Goal: Task Accomplishment & Management: Complete application form

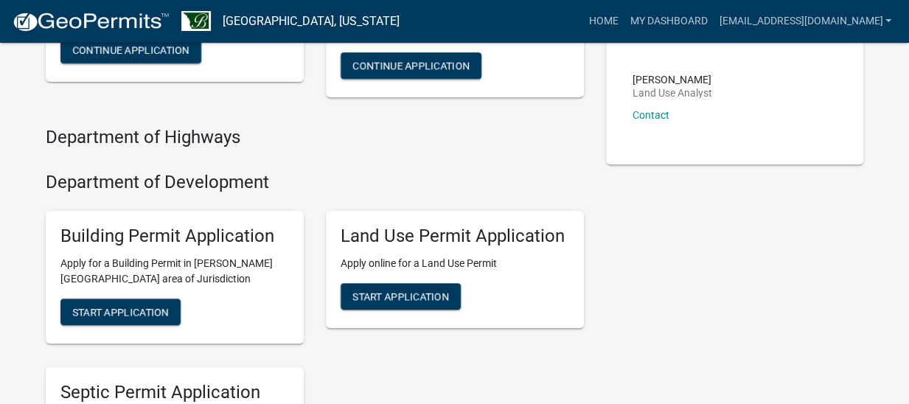
scroll to position [243, 0]
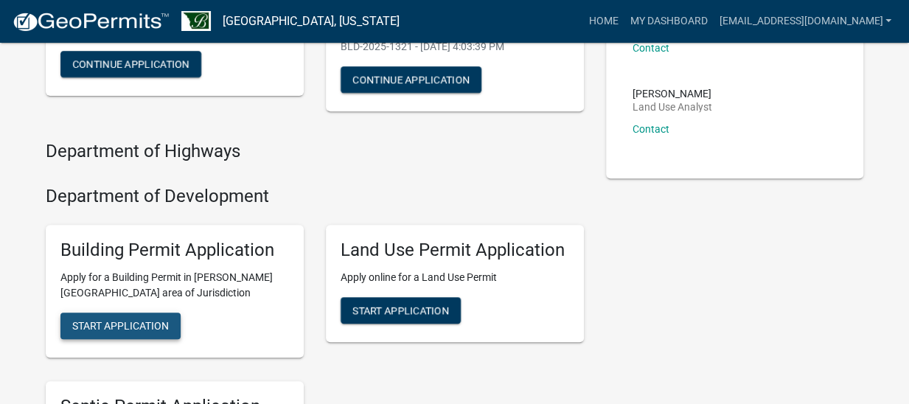
click at [116, 326] on span "Start Application" at bounding box center [120, 325] width 97 height 12
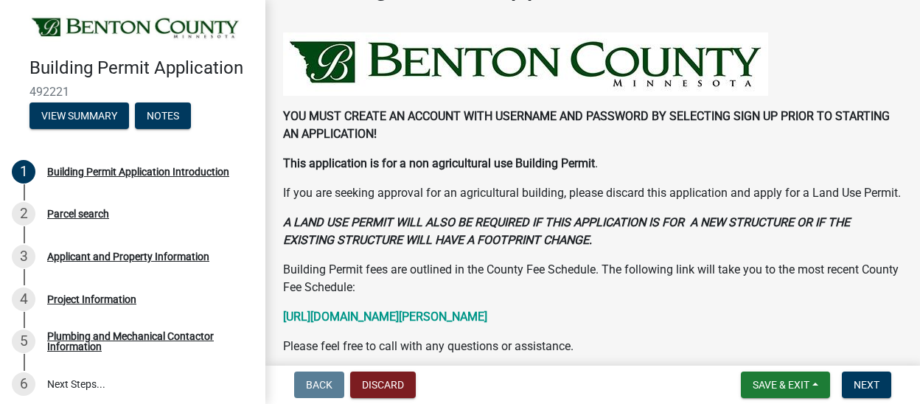
scroll to position [74, 0]
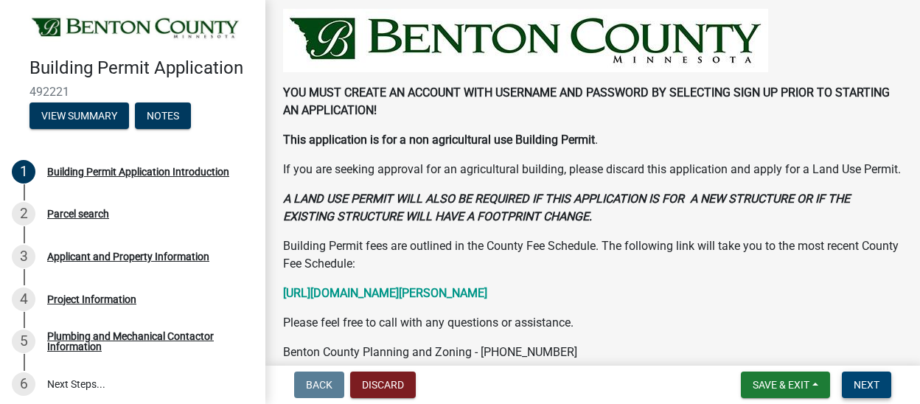
click at [870, 386] on span "Next" at bounding box center [867, 385] width 26 height 12
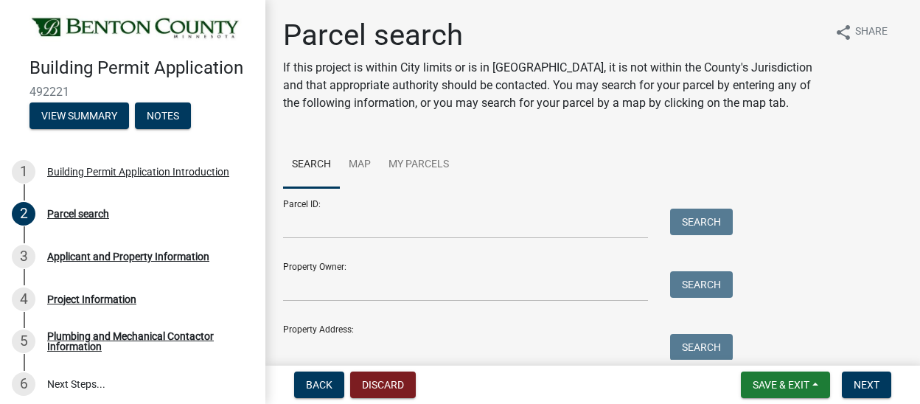
scroll to position [62, 0]
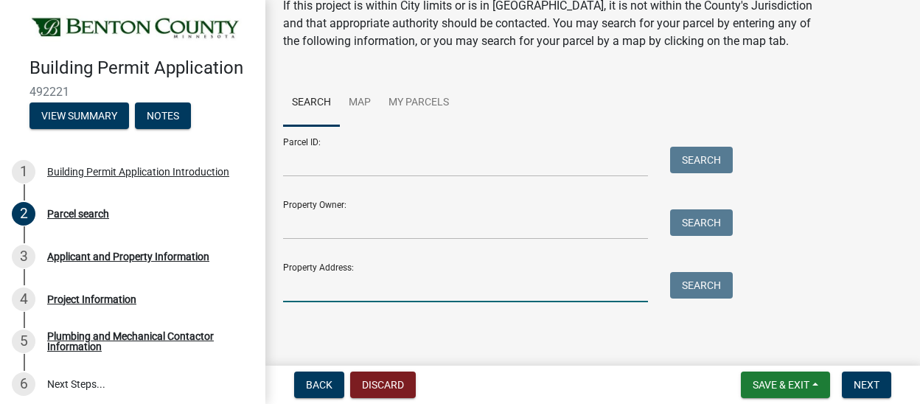
click at [310, 289] on input "Property Address:" at bounding box center [465, 287] width 365 height 30
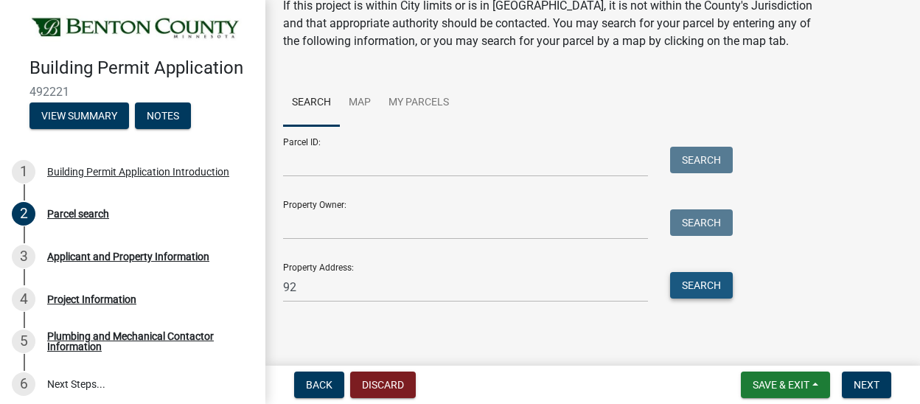
click at [714, 276] on button "Search" at bounding box center [701, 285] width 63 height 27
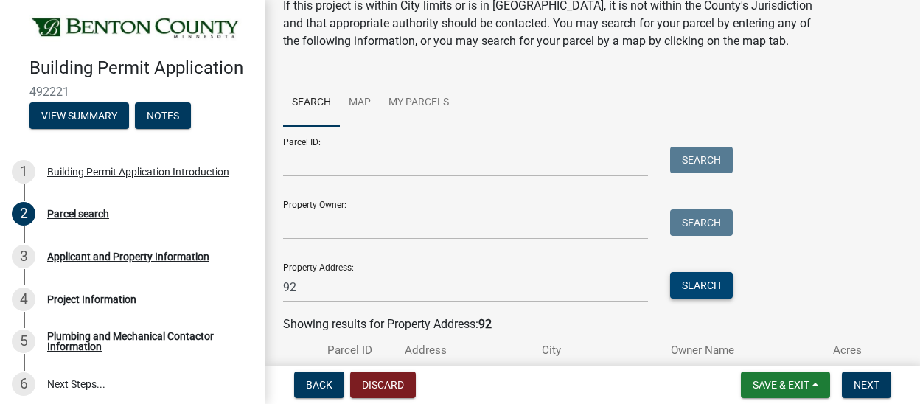
scroll to position [152, 0]
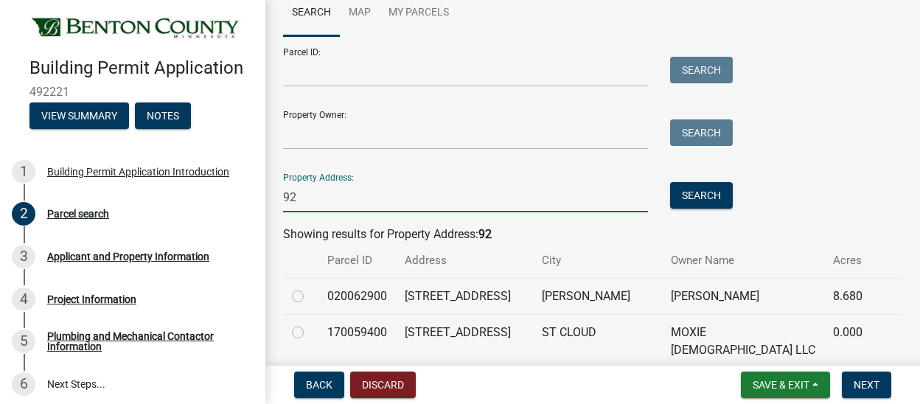
click at [317, 206] on input "92" at bounding box center [465, 197] width 365 height 30
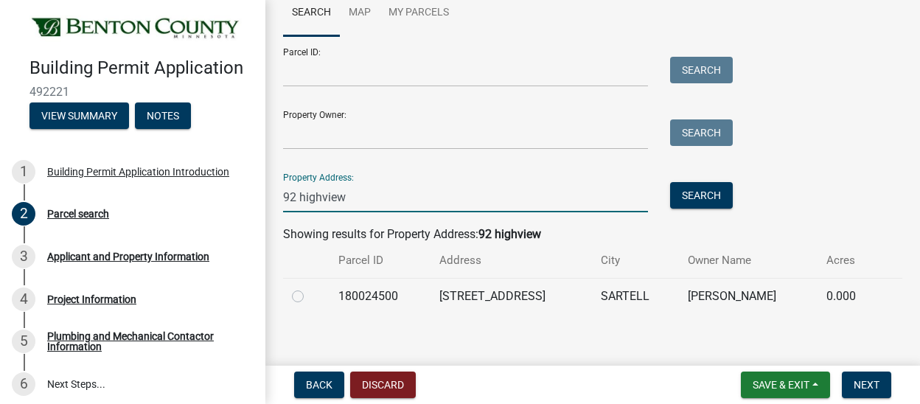
type input "92 highview"
click at [310, 287] on label at bounding box center [310, 287] width 0 height 0
click at [310, 293] on input "radio" at bounding box center [315, 292] width 10 height 10
radio input "true"
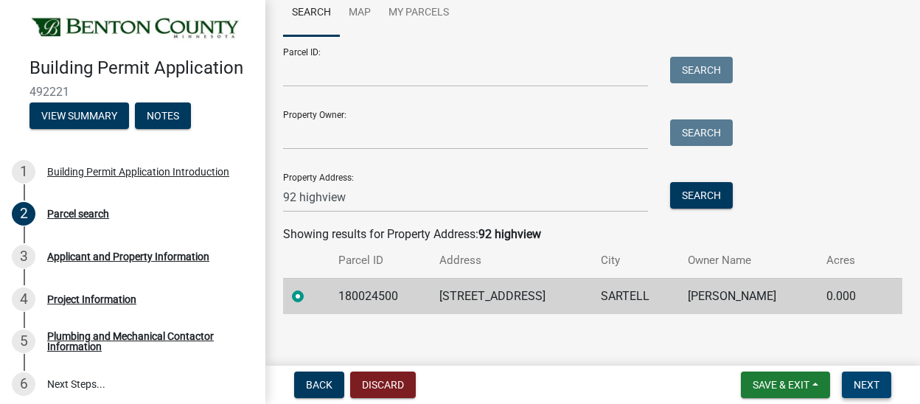
click at [884, 386] on button "Next" at bounding box center [866, 385] width 49 height 27
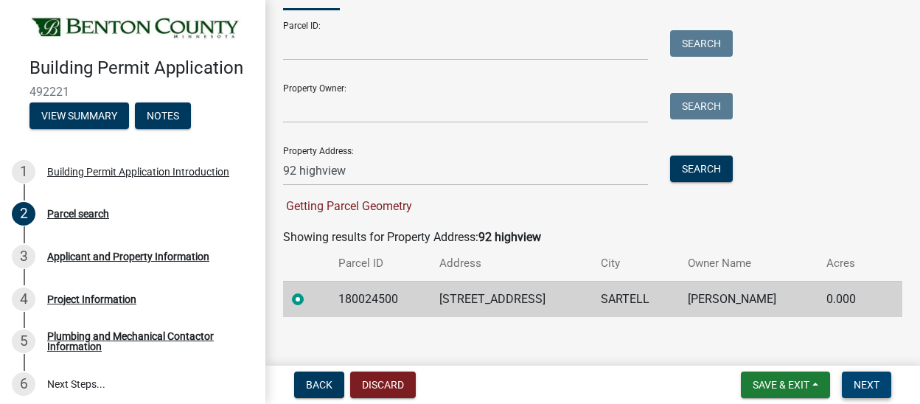
scroll to position [193, 0]
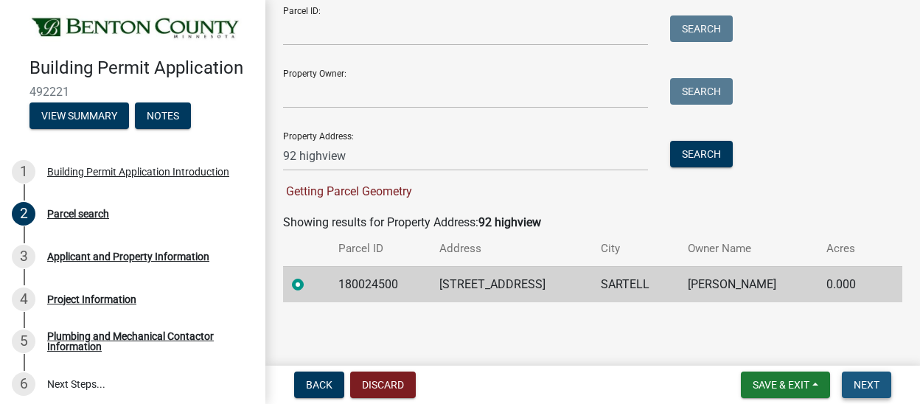
click at [858, 379] on span "Next" at bounding box center [867, 385] width 26 height 12
click at [758, 290] on td "[PERSON_NAME]" at bounding box center [748, 284] width 139 height 36
click at [372, 282] on td "180024500" at bounding box center [379, 284] width 101 height 36
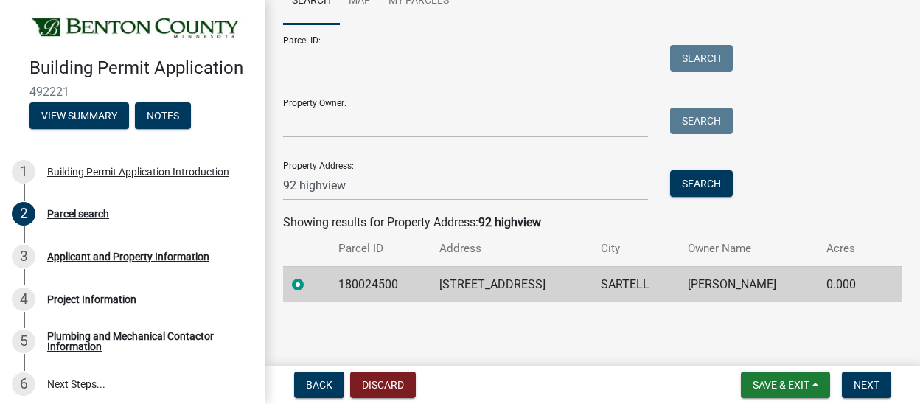
scroll to position [164, 0]
click at [864, 384] on span "Next" at bounding box center [867, 385] width 26 height 12
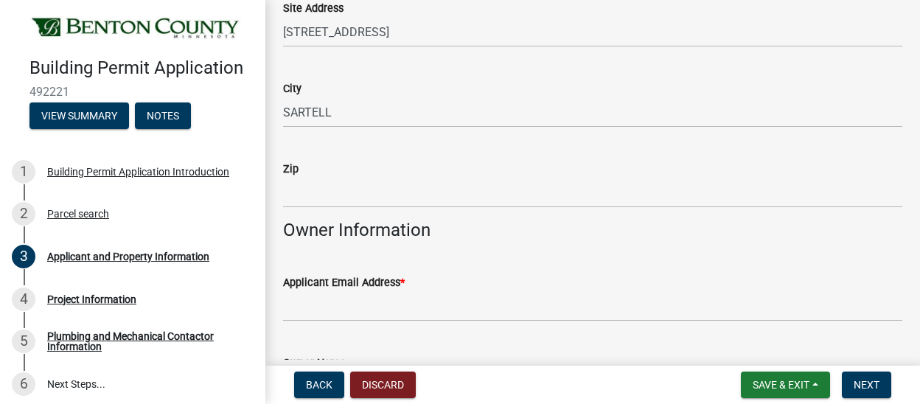
scroll to position [295, 0]
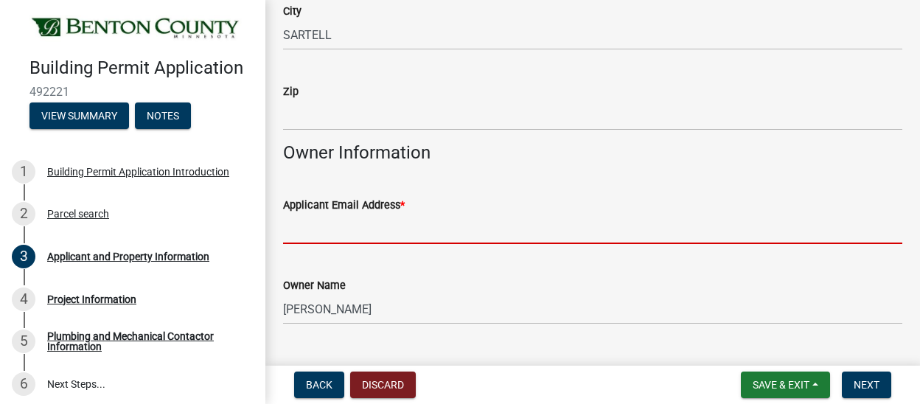
click at [363, 234] on input "Applicant Email Address *" at bounding box center [592, 229] width 619 height 30
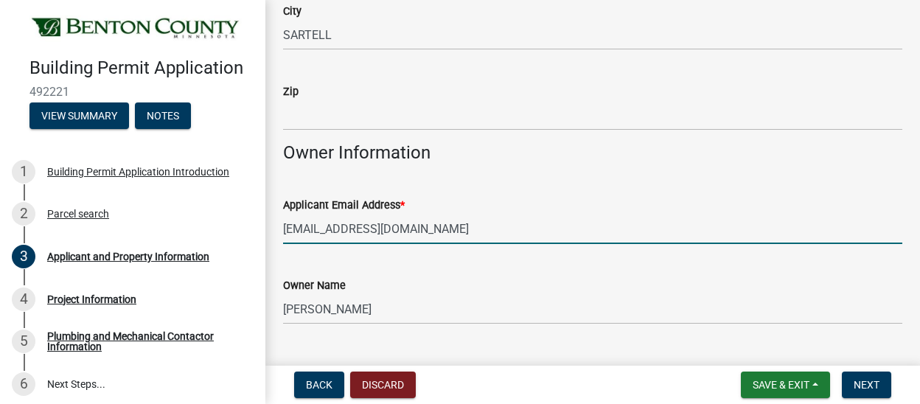
click at [640, 229] on input "[EMAIL_ADDRESS][DOMAIN_NAME]" at bounding box center [592, 229] width 619 height 30
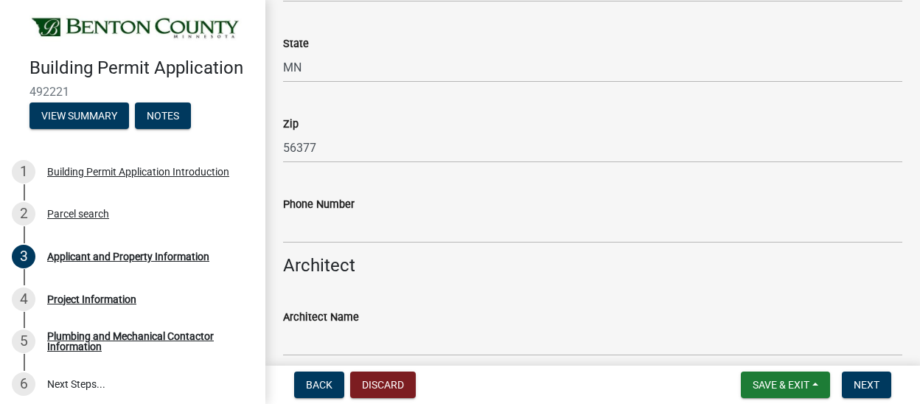
scroll to position [811, 0]
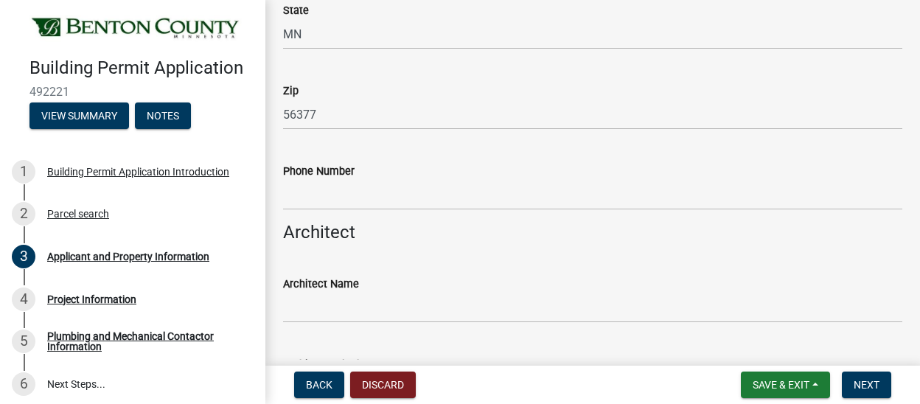
type input "[EMAIL_ADDRESS][DOMAIN_NAME]"
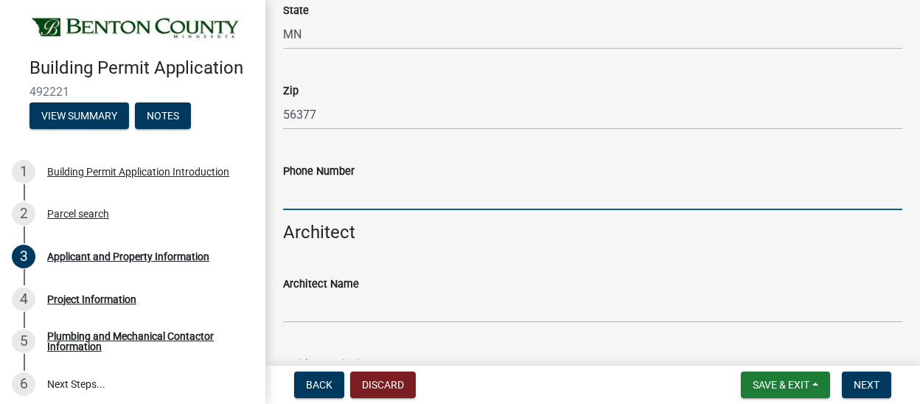
click at [329, 201] on input "Phone Number" at bounding box center [592, 195] width 619 height 30
click at [317, 200] on input "Phone Number" at bounding box center [592, 195] width 619 height 30
type input "5072160350"
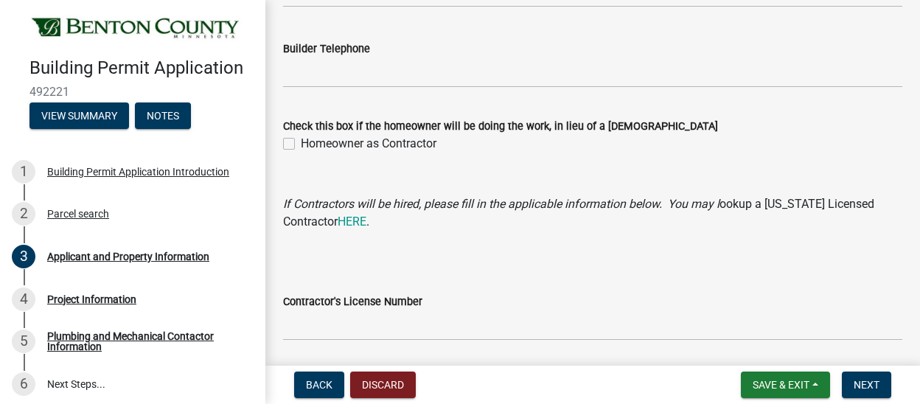
scroll to position [1474, 0]
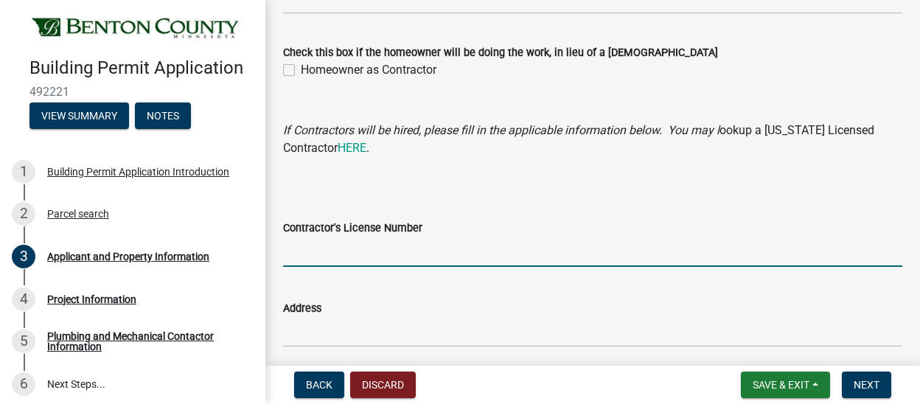
click at [326, 254] on input "Contractor's License Number" at bounding box center [592, 252] width 619 height 30
type input "BC775012"
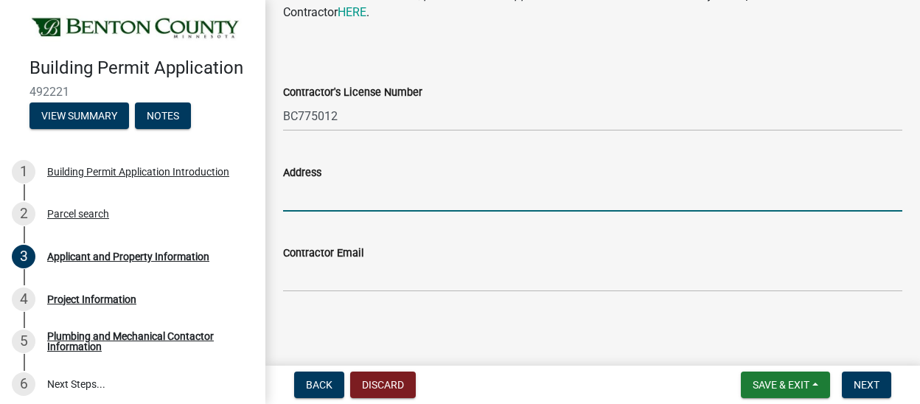
scroll to position [1611, 0]
type input "[STREET_ADDRESS]"
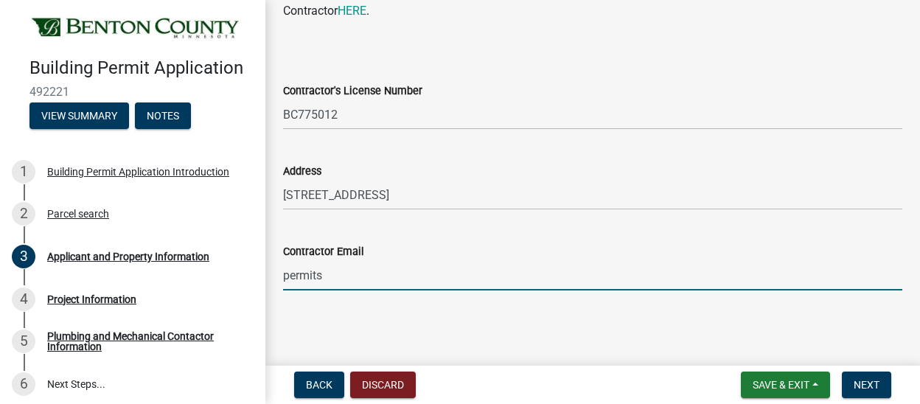
type input "[EMAIL_ADDRESS][DOMAIN_NAME]"
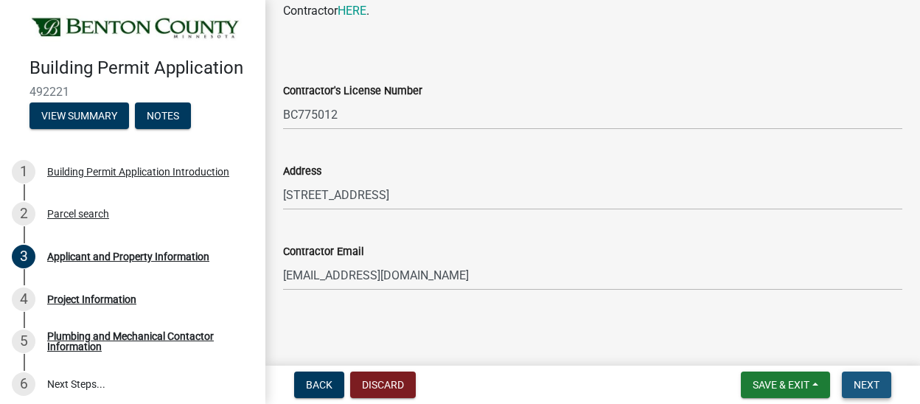
click at [865, 383] on span "Next" at bounding box center [867, 385] width 26 height 12
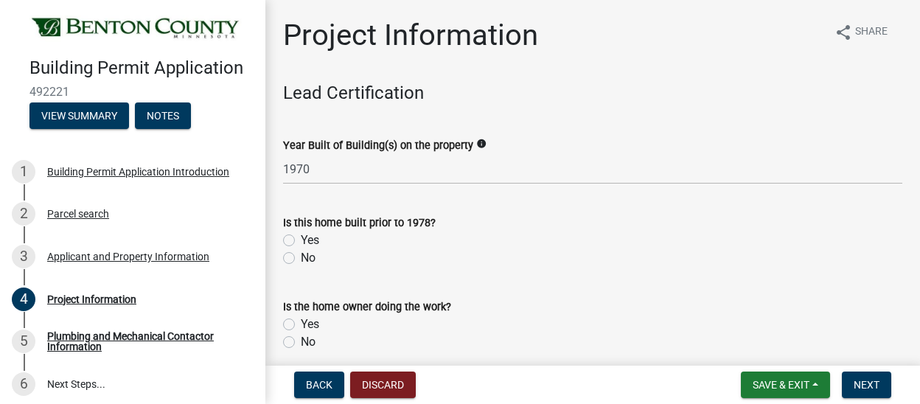
click at [301, 244] on label "Yes" at bounding box center [310, 240] width 18 height 18
click at [301, 241] on input "Yes" at bounding box center [306, 236] width 10 height 10
radio input "true"
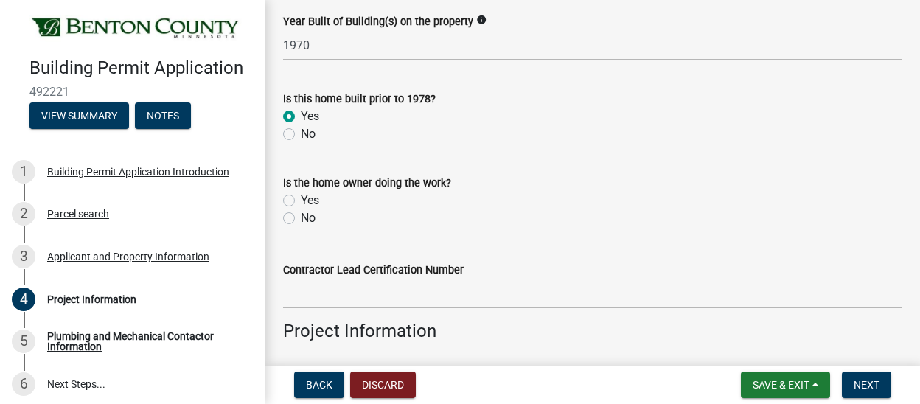
scroll to position [147, 0]
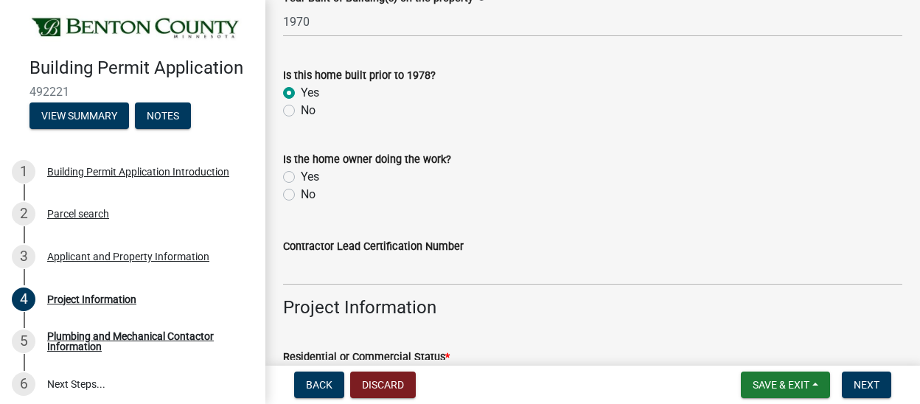
click at [301, 189] on label "No" at bounding box center [308, 195] width 15 height 18
click at [301, 189] on input "No" at bounding box center [306, 191] width 10 height 10
radio input "true"
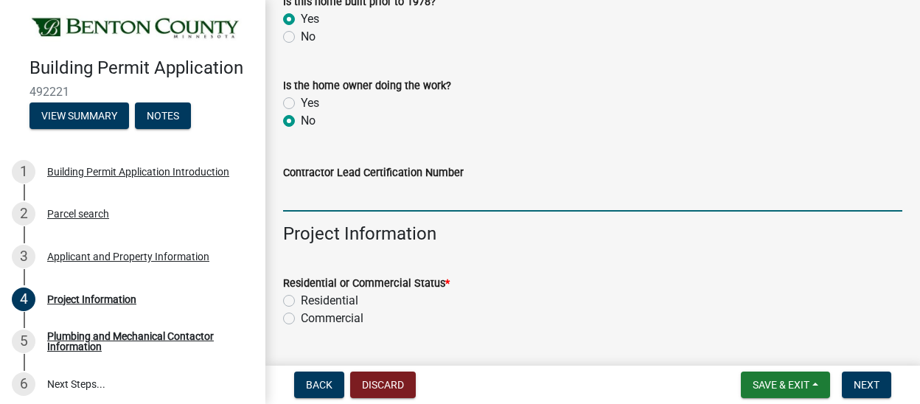
click at [356, 205] on input "Contractor Lead Certification Number" at bounding box center [592, 196] width 619 height 30
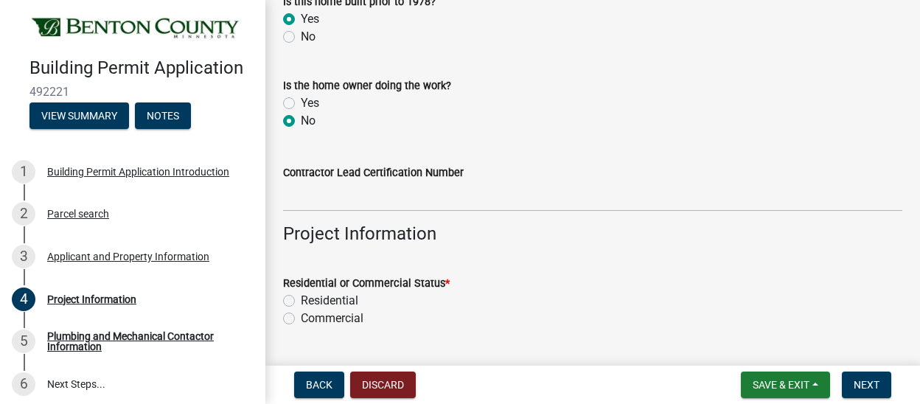
click at [7, 22] on header "Building Permit Application 492221 View Summary Notes" at bounding box center [132, 72] width 265 height 144
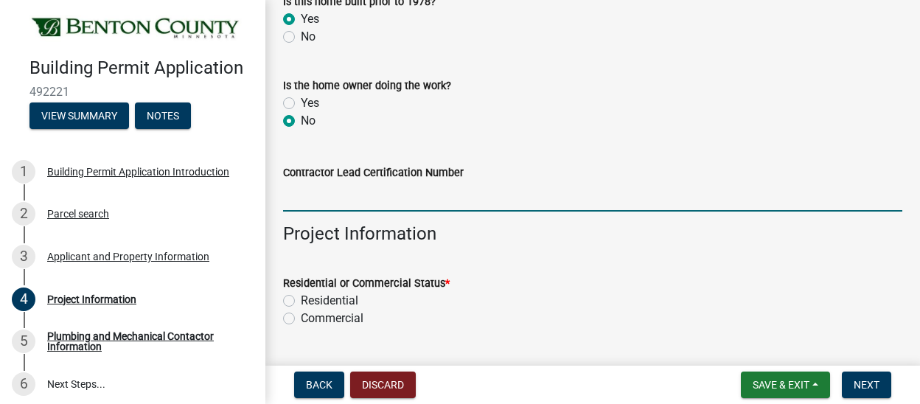
click at [318, 189] on input "Contractor Lead Certification Number" at bounding box center [592, 196] width 619 height 30
paste input "NAT-F217622-1"
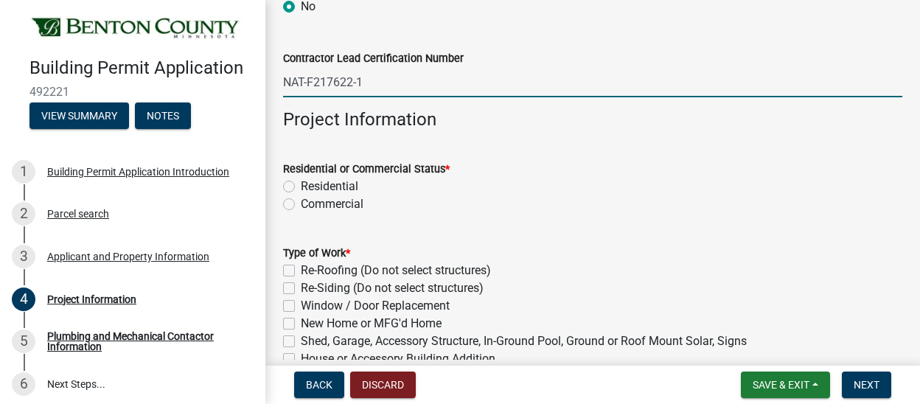
scroll to position [369, 0]
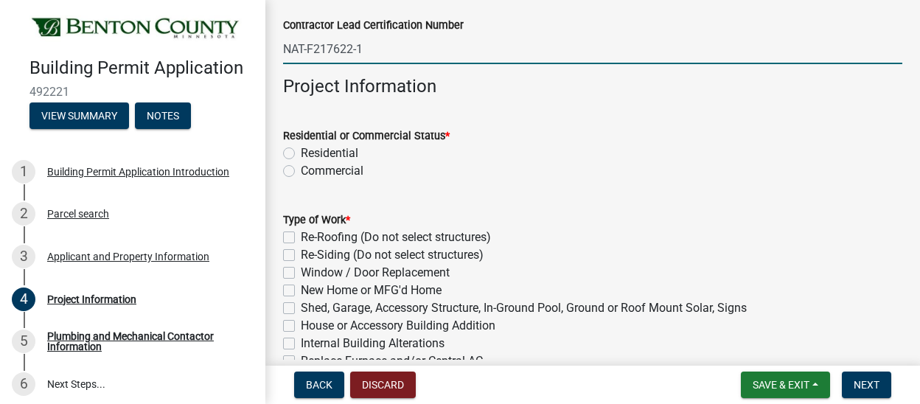
type input "NAT-F217622-1"
click at [301, 151] on label "Residential" at bounding box center [329, 153] width 57 height 18
click at [301, 151] on input "Residential" at bounding box center [306, 149] width 10 height 10
radio input "true"
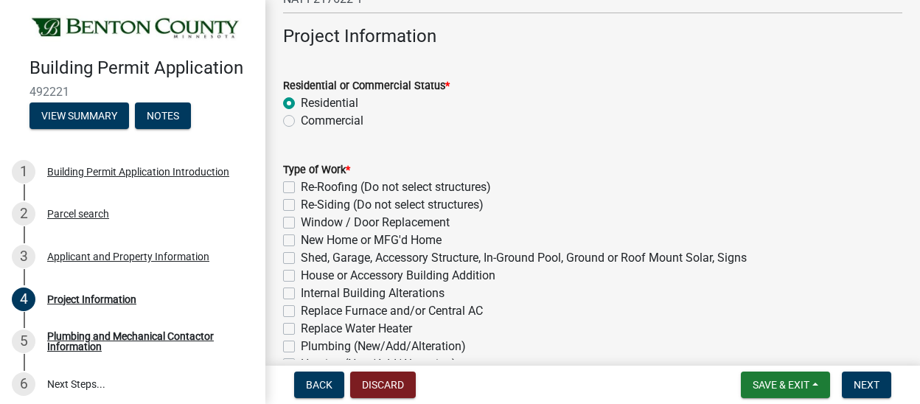
scroll to position [442, 0]
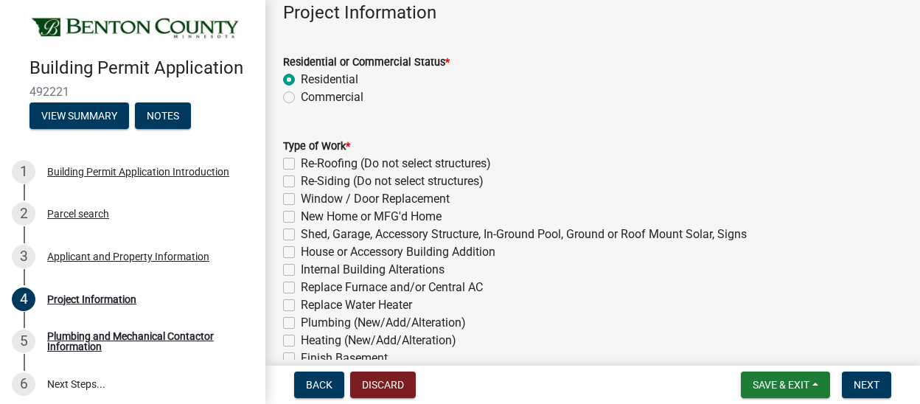
click at [301, 268] on label "Internal Building Alterations" at bounding box center [373, 270] width 144 height 18
click at [301, 268] on input "Internal Building Alterations" at bounding box center [306, 266] width 10 height 10
checkbox input "true"
checkbox input "false"
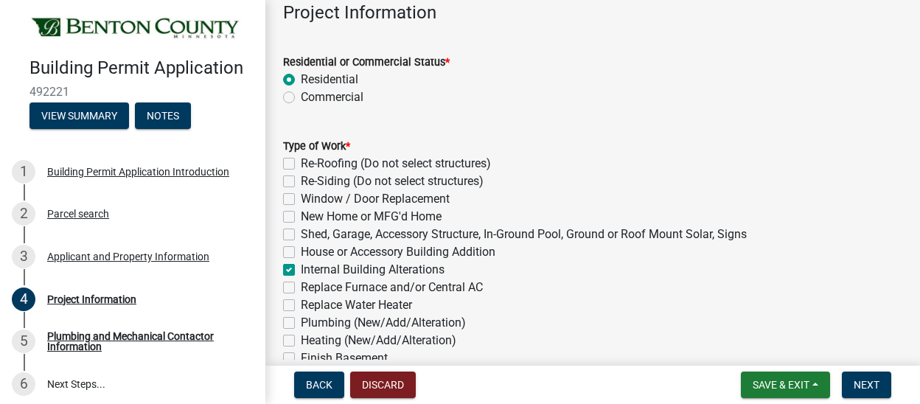
checkbox input "false"
checkbox input "true"
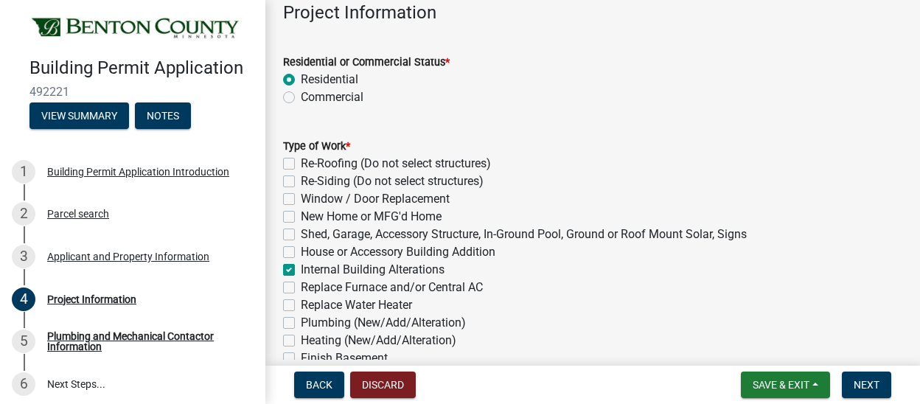
checkbox input "false"
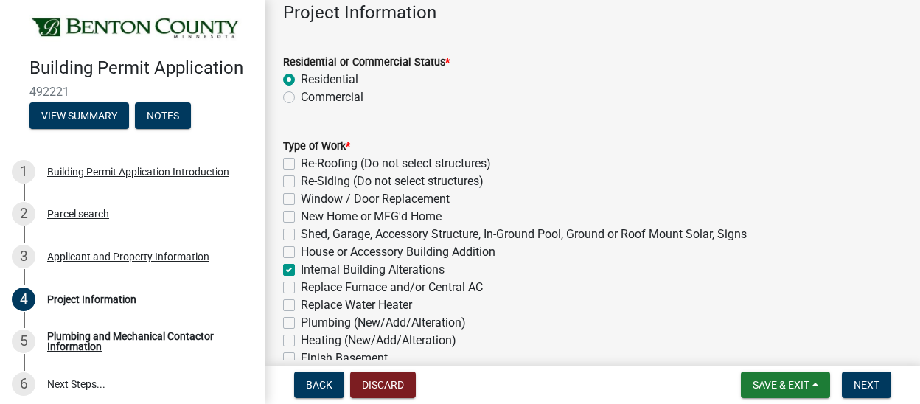
checkbox input "false"
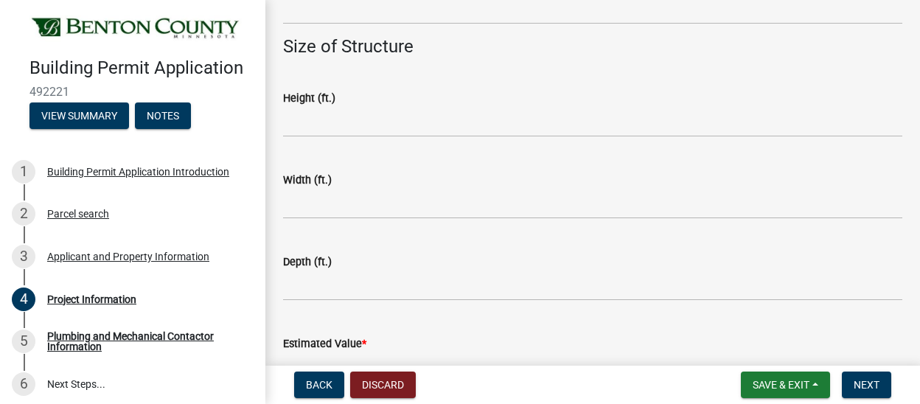
scroll to position [1032, 0]
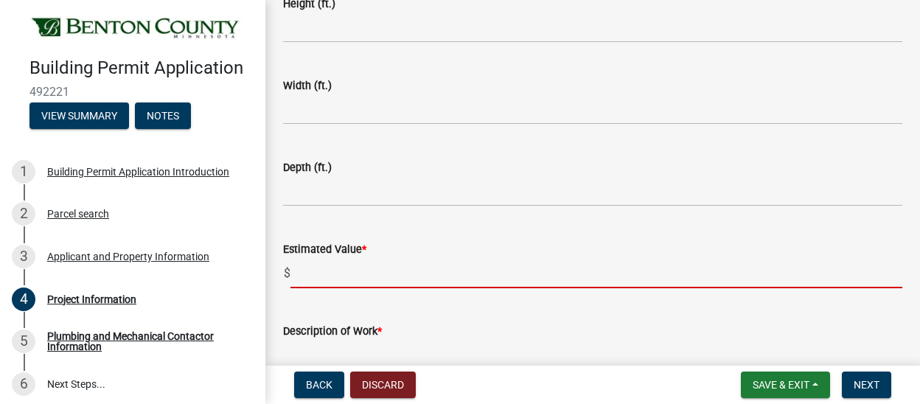
click at [336, 273] on input "text" at bounding box center [596, 273] width 612 height 30
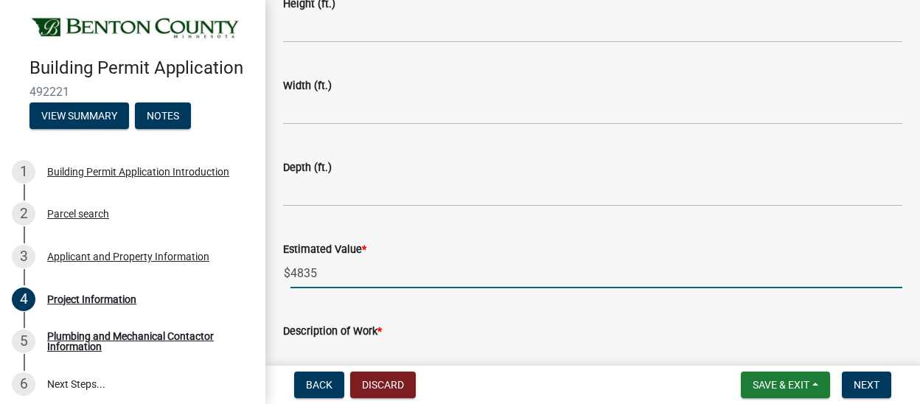
type input "4835"
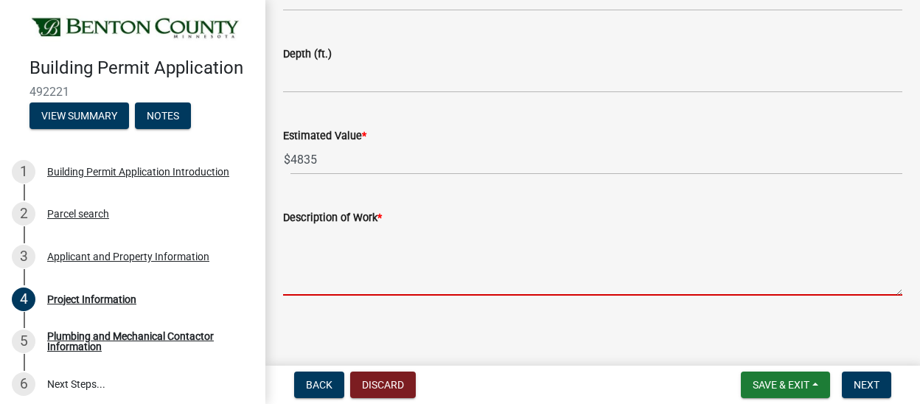
scroll to position [1151, 0]
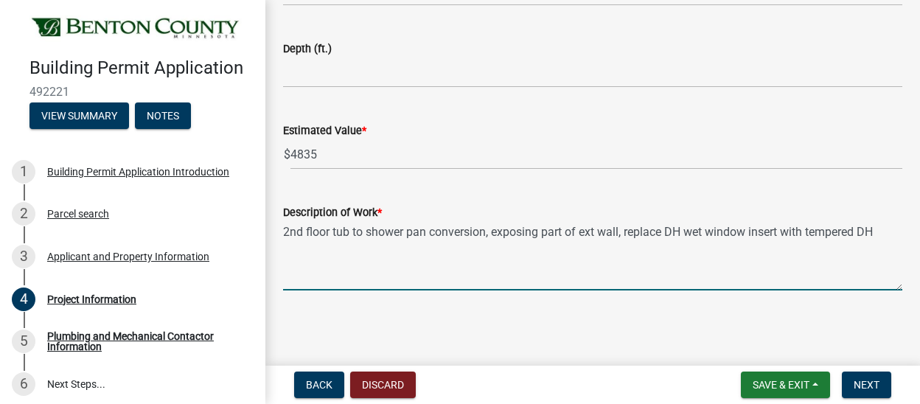
type textarea "2nd floor tub to shower pan conversion, exposing part of ext wall, replace DH w…"
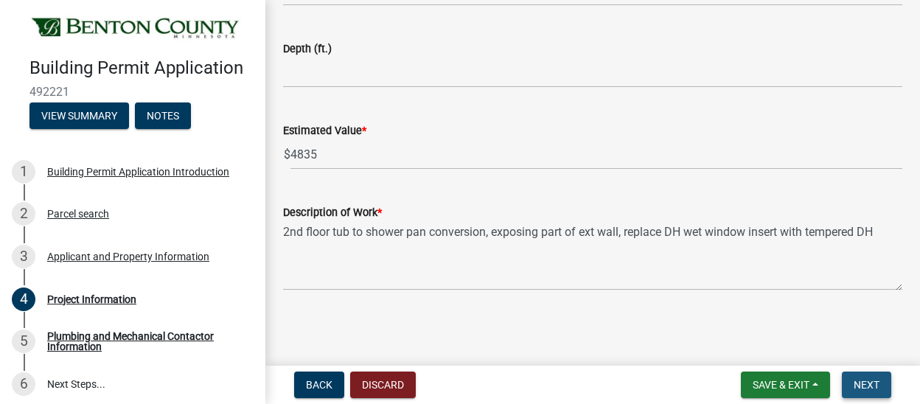
click at [874, 380] on span "Next" at bounding box center [867, 385] width 26 height 12
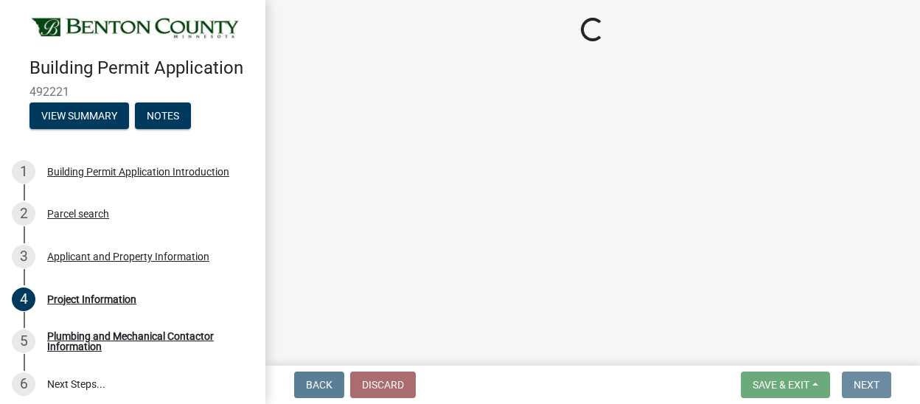
scroll to position [0, 0]
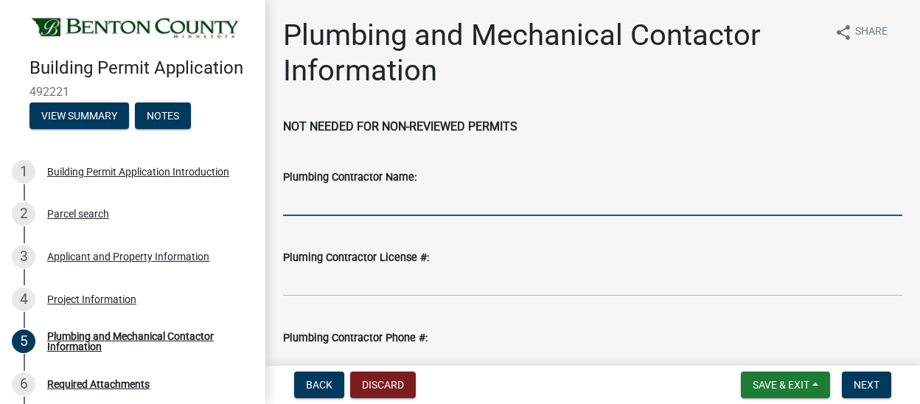
click at [398, 205] on input "Plumbing Contractor Name:" at bounding box center [592, 201] width 619 height 30
type input "Mad City Windows and Baths"
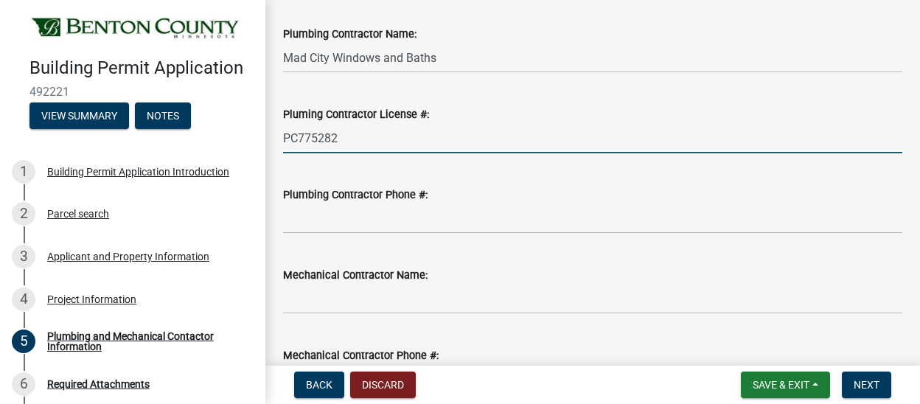
scroll to position [147, 0]
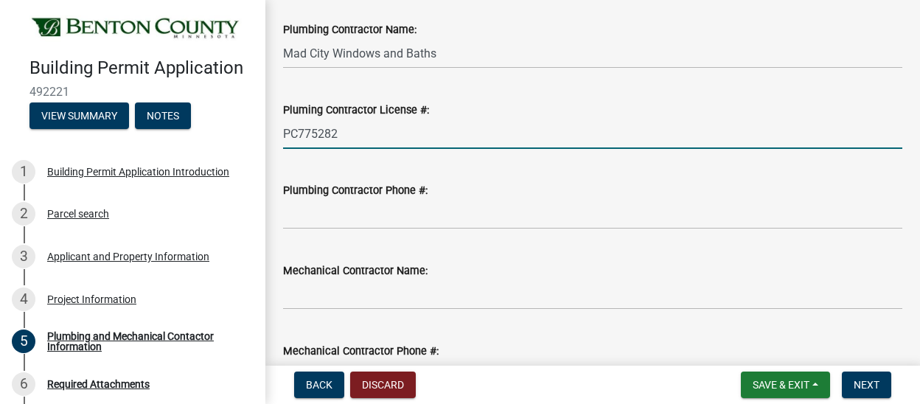
type input "PC775282"
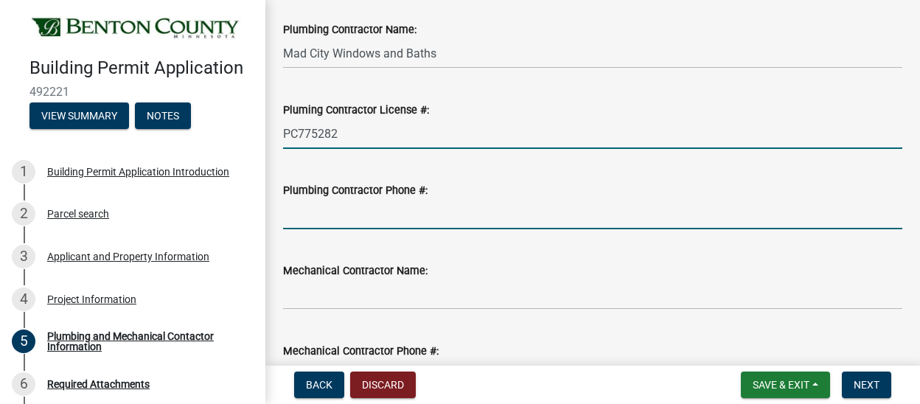
click at [331, 219] on input "Plumbing Contractor Phone #:" at bounding box center [592, 214] width 619 height 30
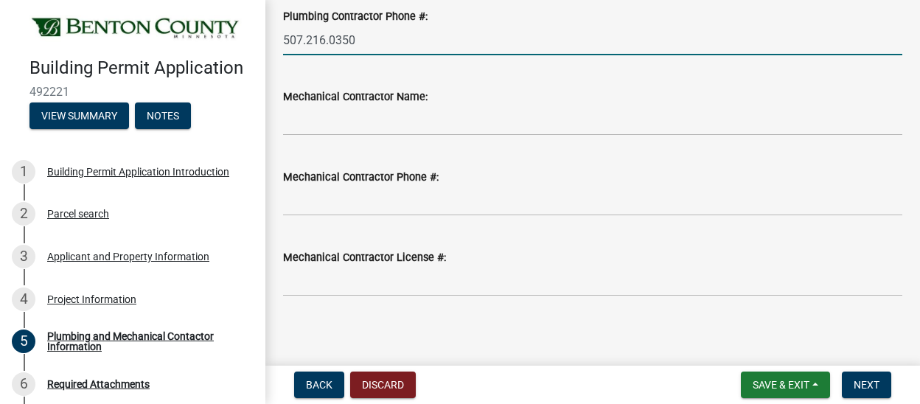
scroll to position [327, 0]
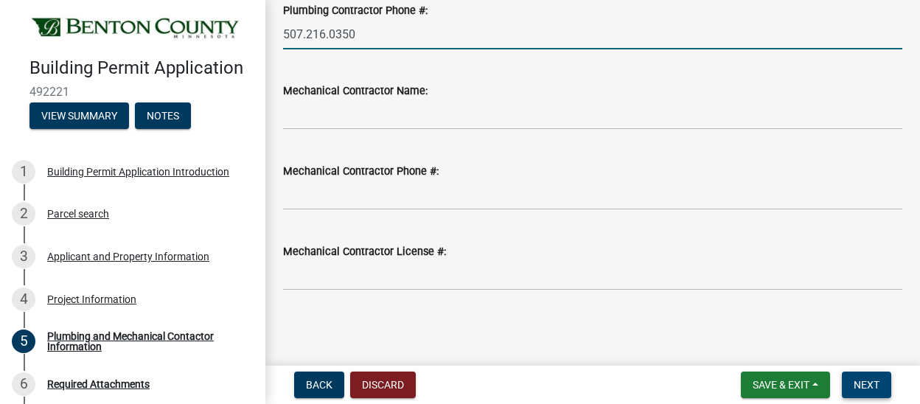
type input "507.216.0350"
click at [854, 379] on span "Next" at bounding box center [867, 385] width 26 height 12
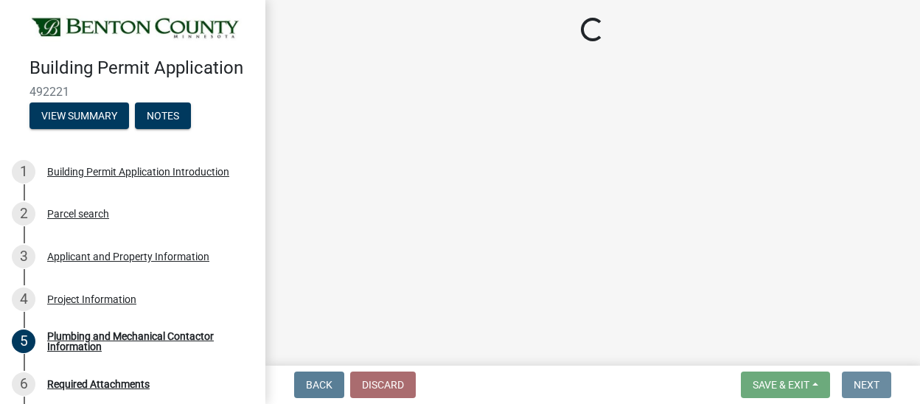
scroll to position [0, 0]
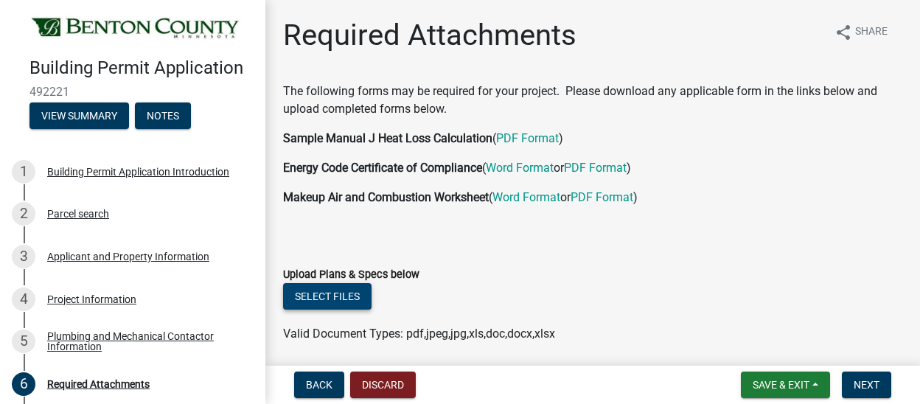
click at [341, 296] on button "Select files" at bounding box center [327, 296] width 88 height 27
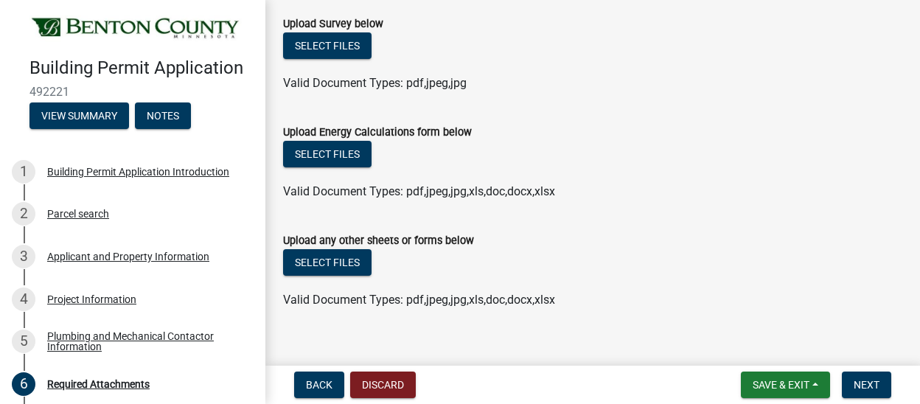
scroll to position [433, 0]
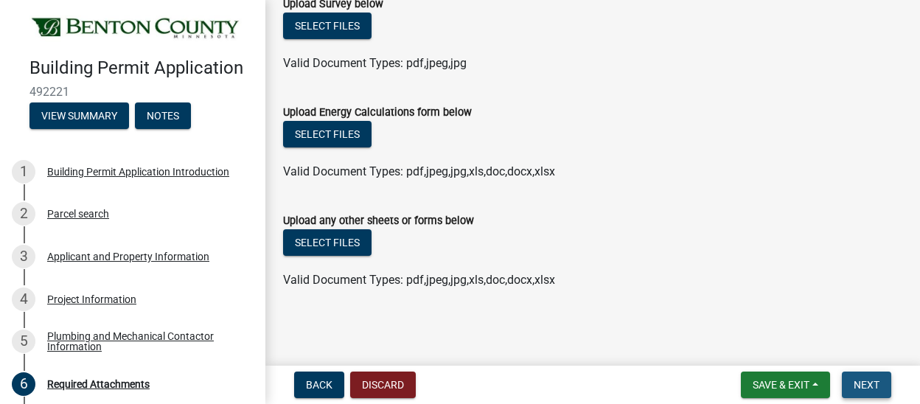
click at [877, 383] on span "Next" at bounding box center [867, 385] width 26 height 12
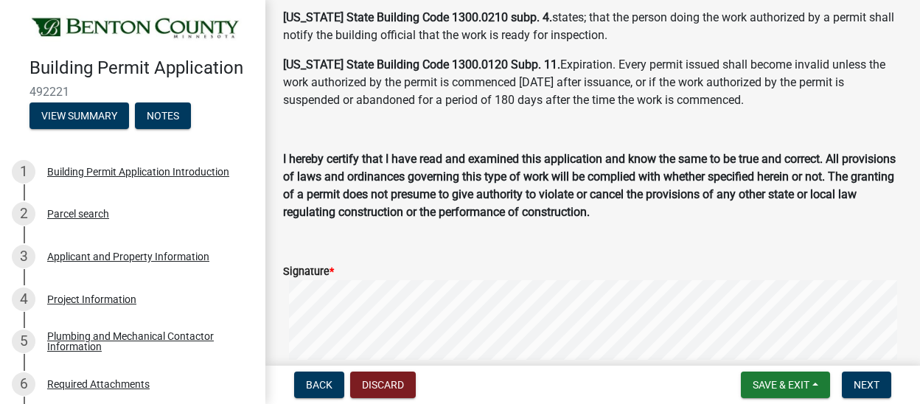
scroll to position [147, 0]
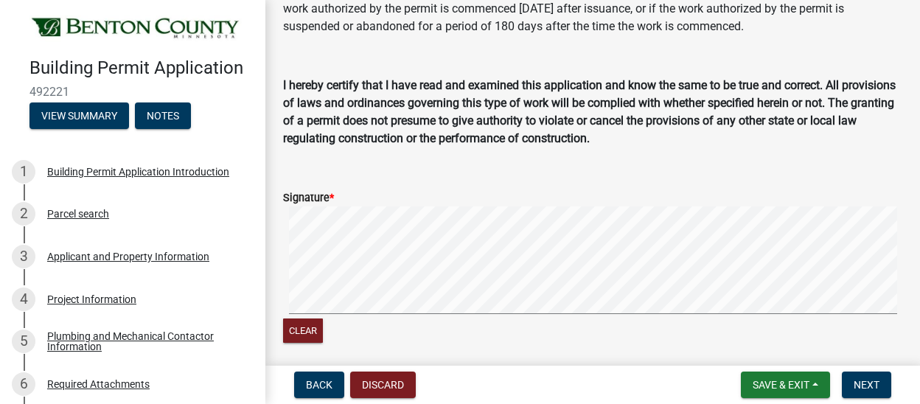
click at [417, 318] on div "Clear" at bounding box center [592, 275] width 619 height 139
click at [504, 319] on div "Clear" at bounding box center [592, 275] width 619 height 139
click at [865, 379] on span "Next" at bounding box center [867, 385] width 26 height 12
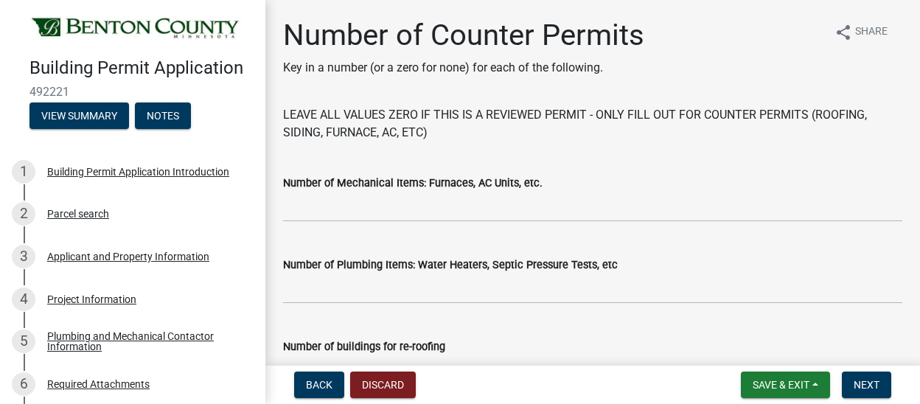
scroll to position [74, 0]
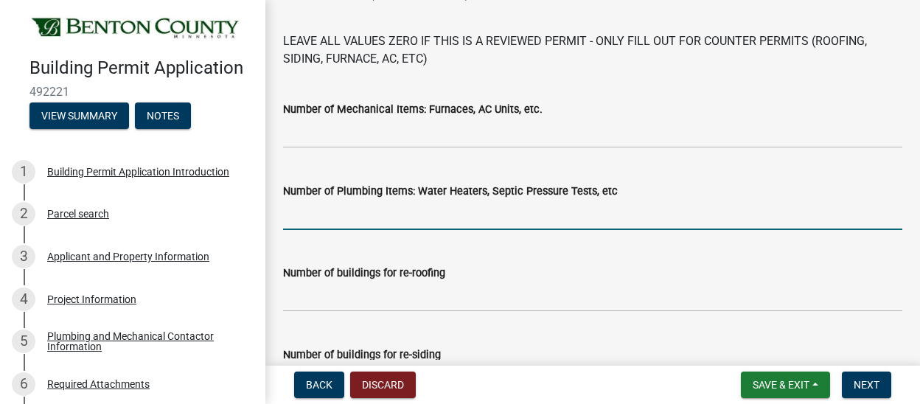
click at [506, 222] on input "text" at bounding box center [592, 215] width 619 height 30
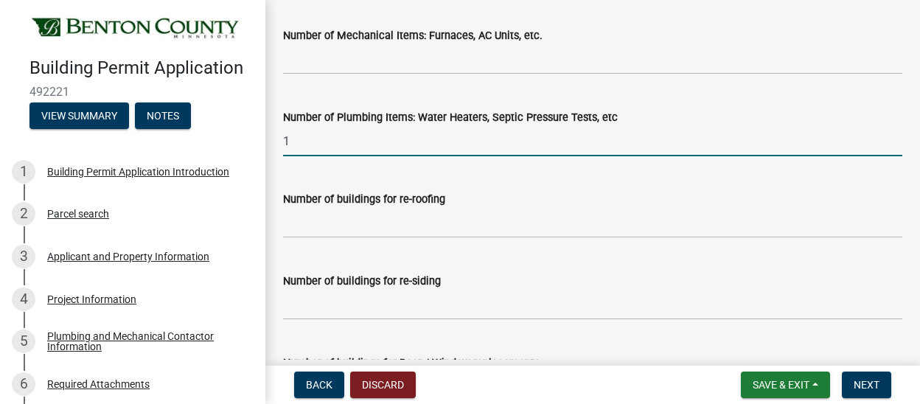
scroll to position [0, 0]
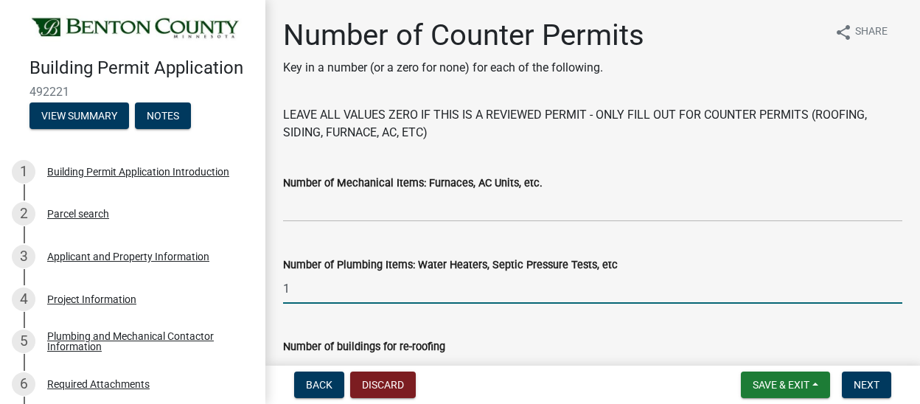
type input "1"
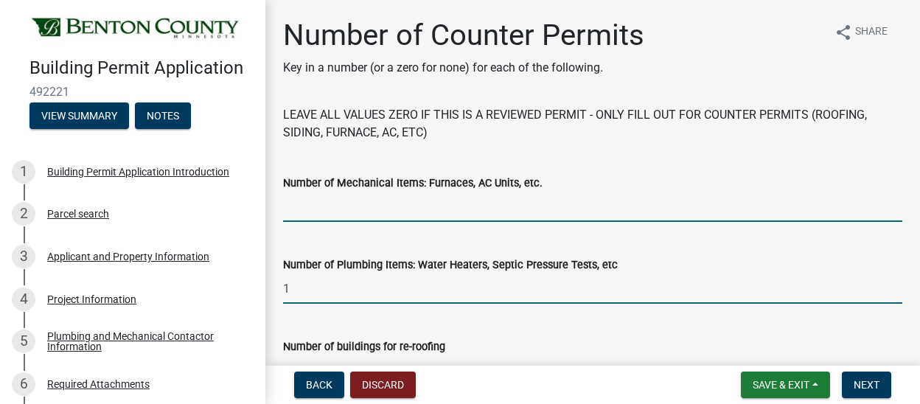
click at [407, 210] on input "text" at bounding box center [592, 207] width 619 height 30
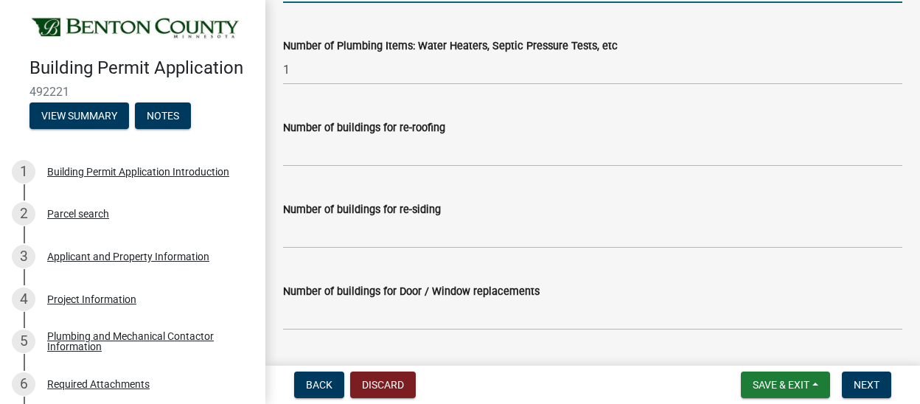
scroll to position [221, 0]
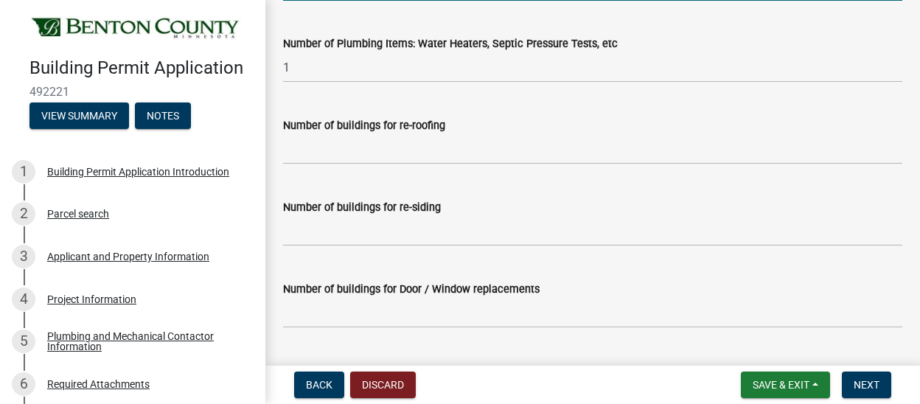
type input "0"
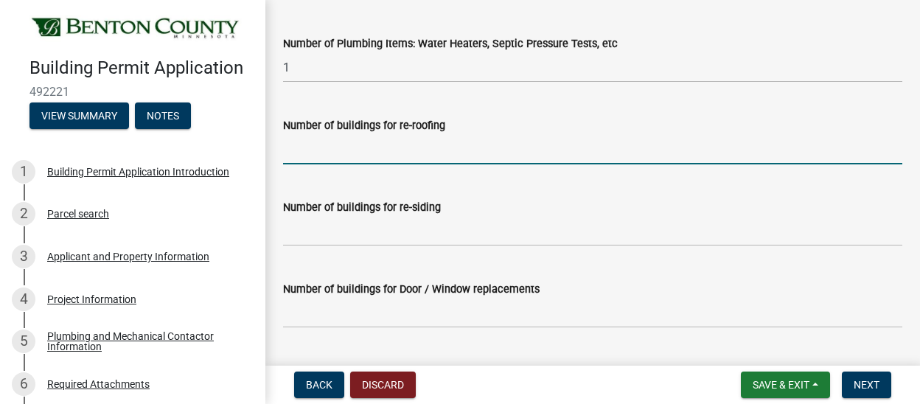
click at [386, 153] on input "text" at bounding box center [592, 149] width 619 height 30
type input "0"
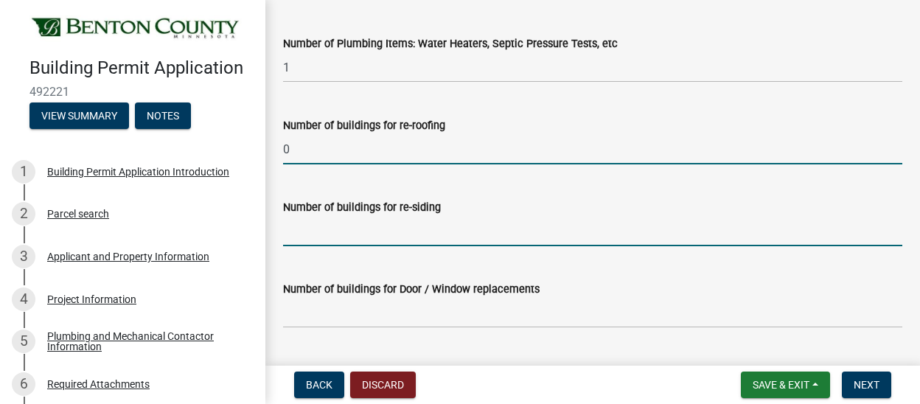
click at [379, 236] on input "text" at bounding box center [592, 231] width 619 height 30
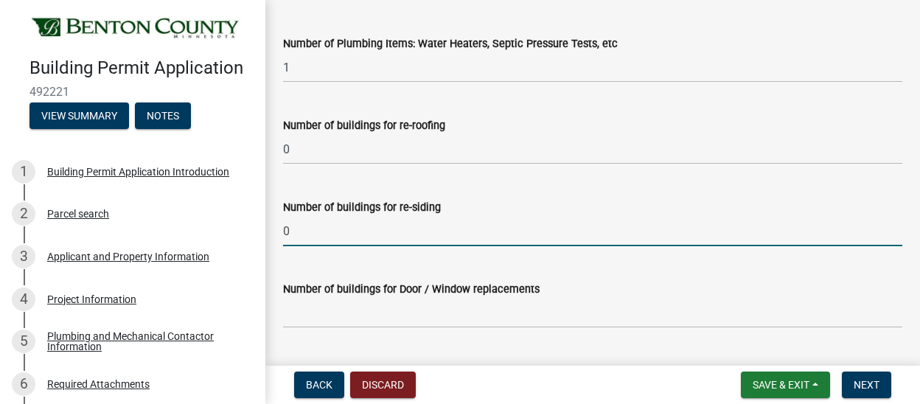
type input "0"
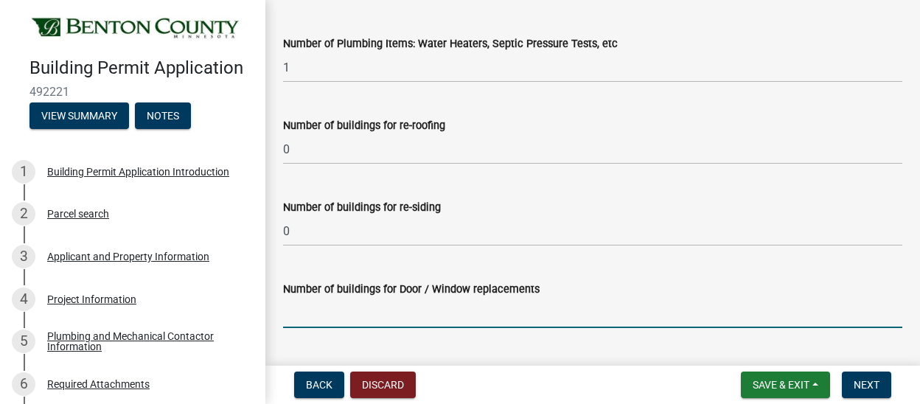
click at [381, 316] on input "text" at bounding box center [592, 313] width 619 height 30
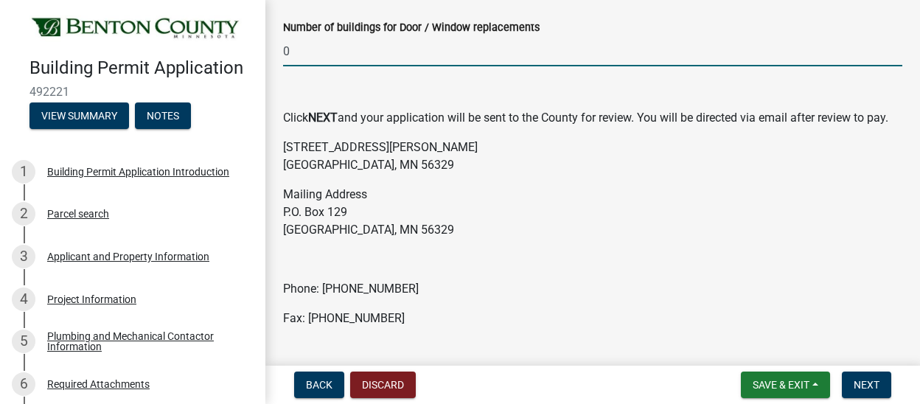
scroll to position [516, 0]
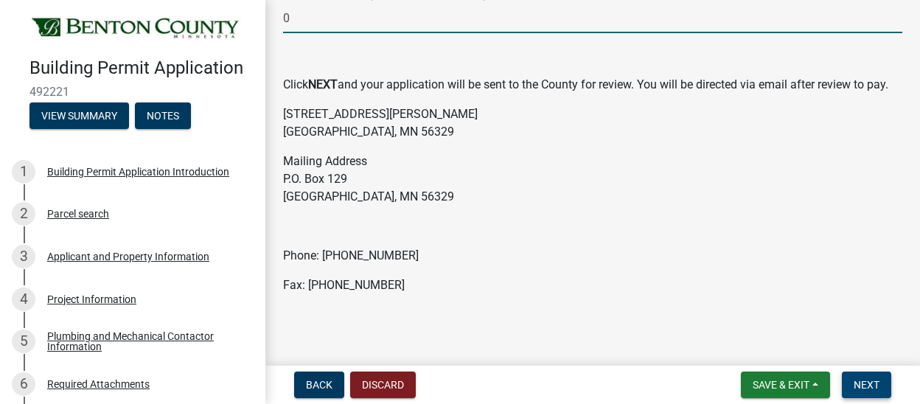
type input "0"
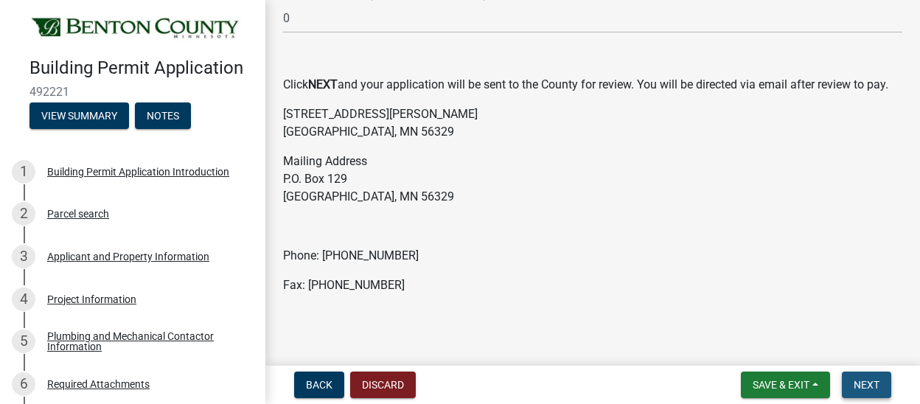
click at [873, 388] on span "Next" at bounding box center [867, 385] width 26 height 12
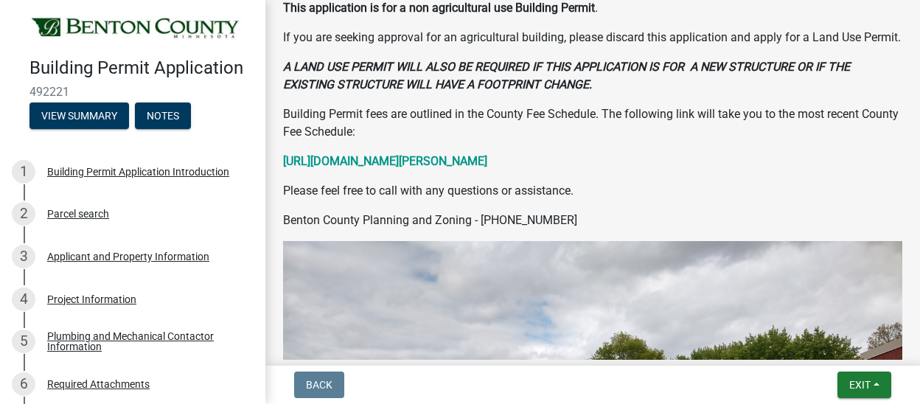
scroll to position [0, 0]
